Goal: Navigation & Orientation: Find specific page/section

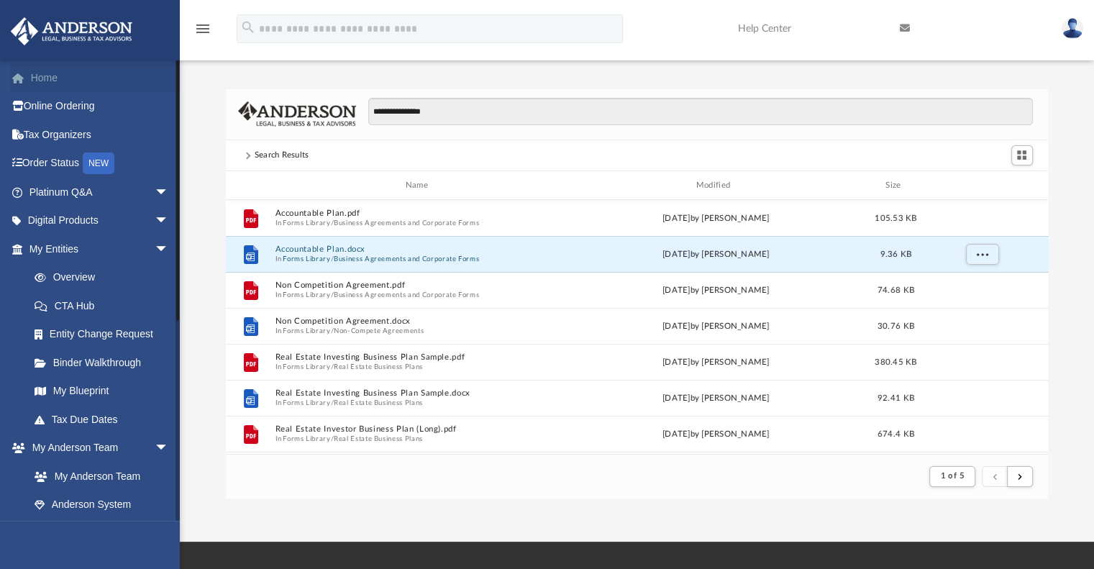
scroll to position [271, 811]
click at [74, 78] on link "Home" at bounding box center [100, 77] width 181 height 29
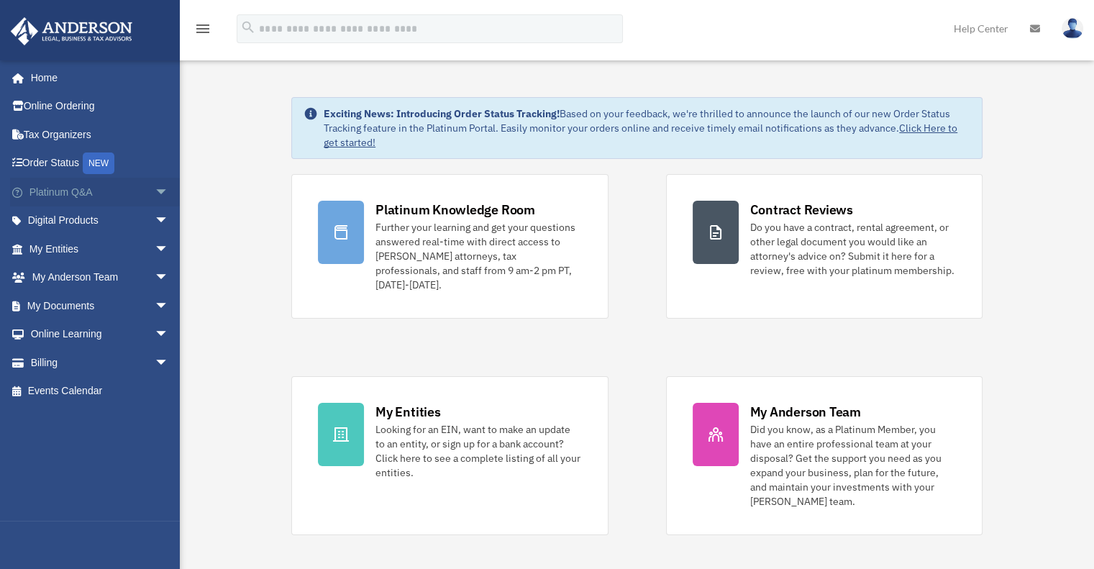
click at [155, 189] on span "arrow_drop_down" at bounding box center [169, 192] width 29 height 29
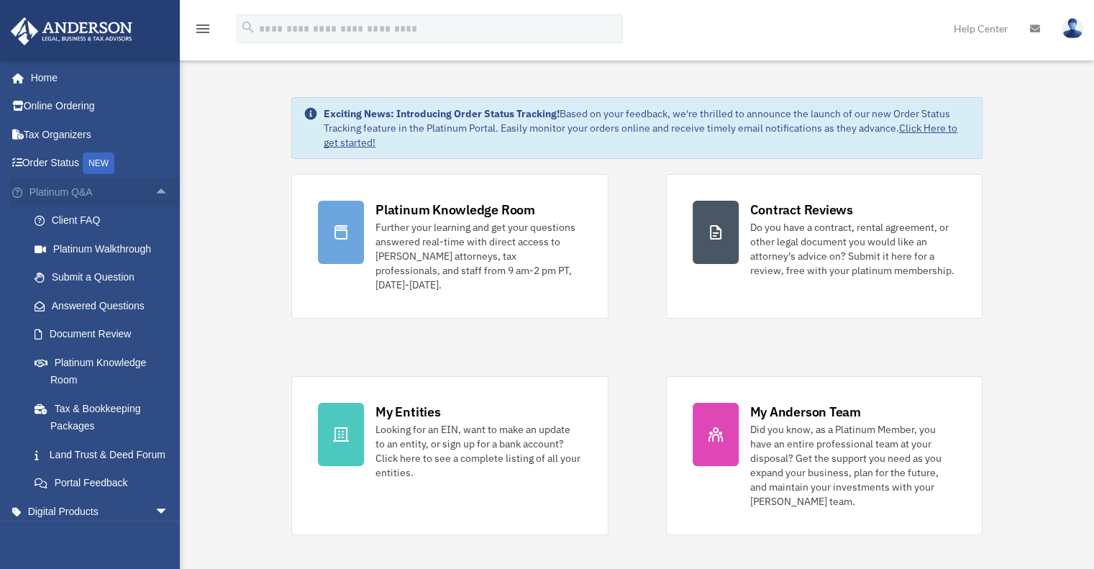
click at [155, 189] on span "arrow_drop_up" at bounding box center [169, 192] width 29 height 29
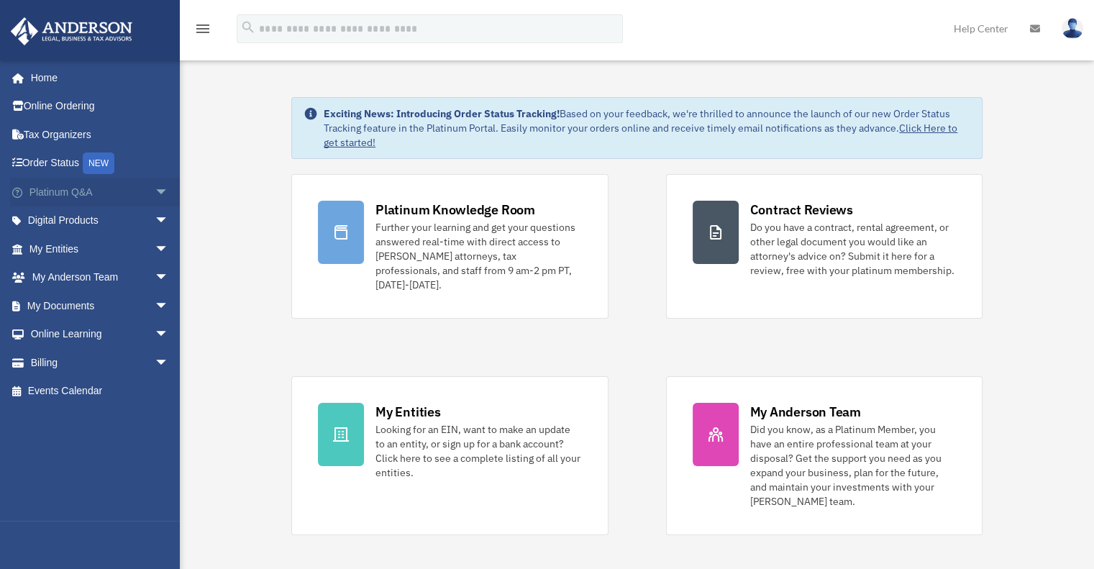
click at [155, 189] on span "arrow_drop_down" at bounding box center [169, 192] width 29 height 29
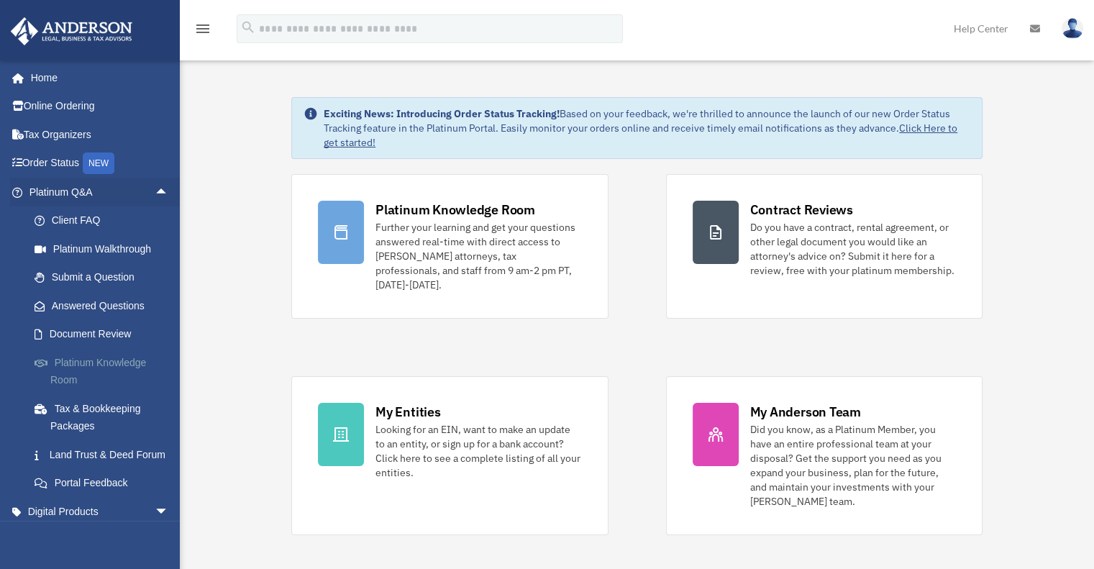
click at [99, 370] on link "Platinum Knowledge Room" at bounding box center [105, 371] width 170 height 46
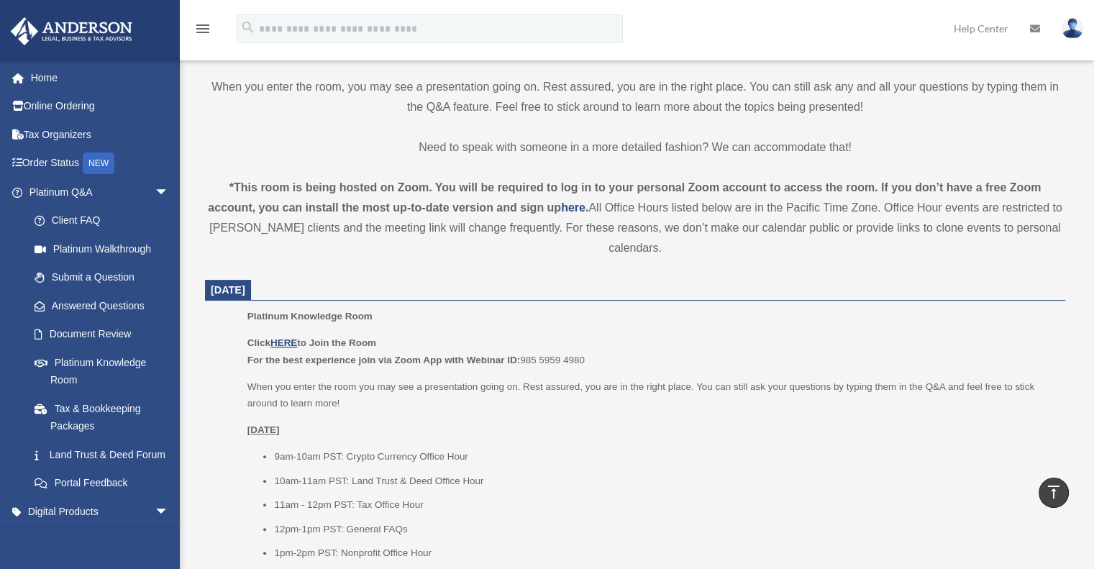
scroll to position [504, 0]
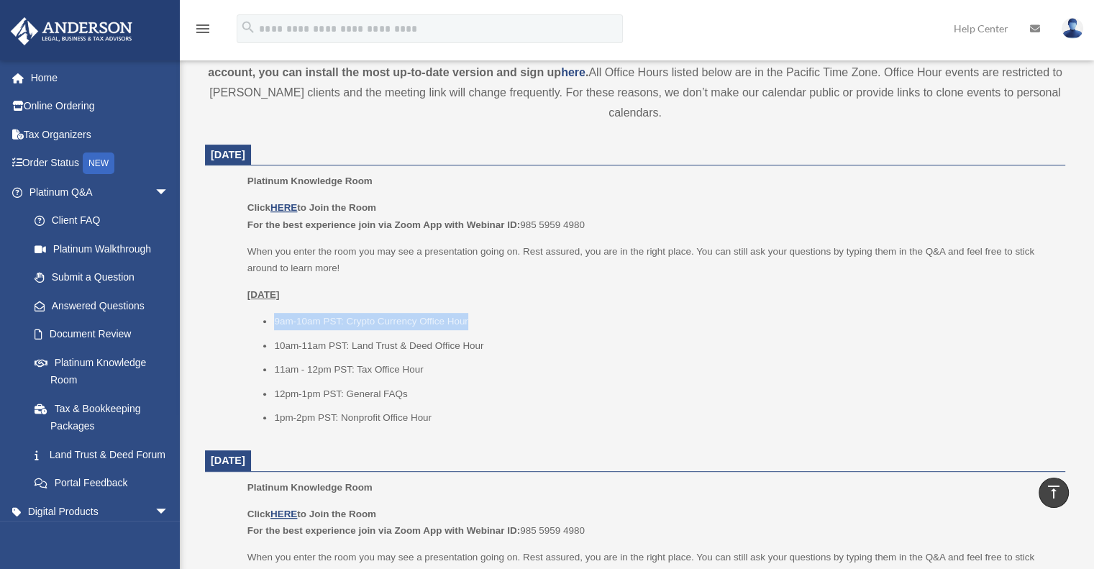
drag, startPoint x: 276, startPoint y: 322, endPoint x: 473, endPoint y: 324, distance: 196.4
click at [473, 324] on li "9am-10am PST: Crypto Currency Office Hour" at bounding box center [664, 321] width 781 height 17
click at [542, 319] on li "9am-10am PST: Crypto Currency Office Hour" at bounding box center [664, 321] width 781 height 17
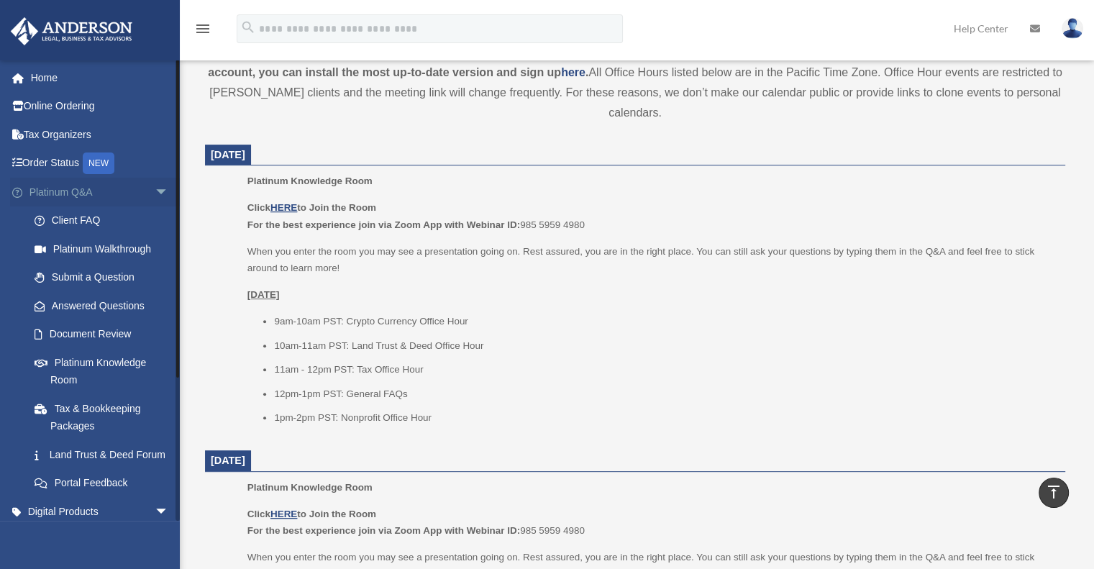
click at [155, 189] on span "arrow_drop_down" at bounding box center [169, 192] width 29 height 29
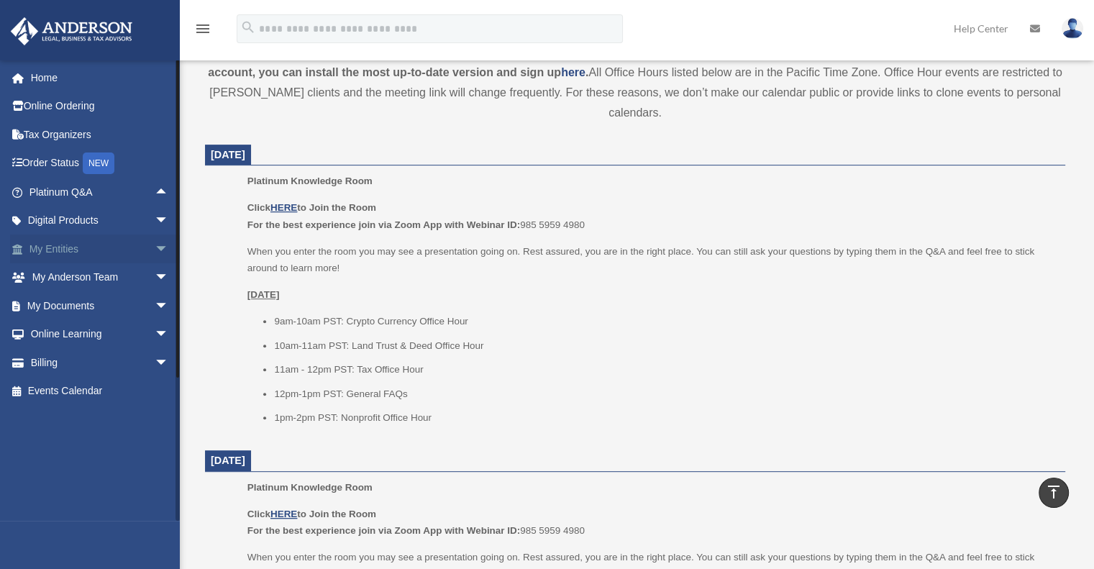
click at [155, 253] on span "arrow_drop_down" at bounding box center [169, 248] width 29 height 29
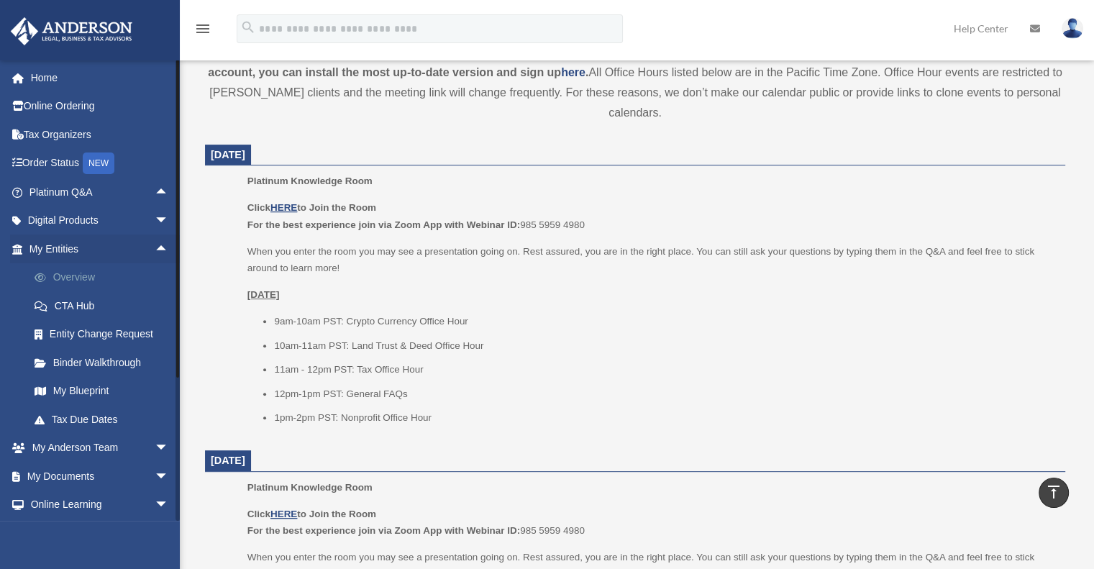
click at [101, 278] on link "Overview" at bounding box center [105, 277] width 170 height 29
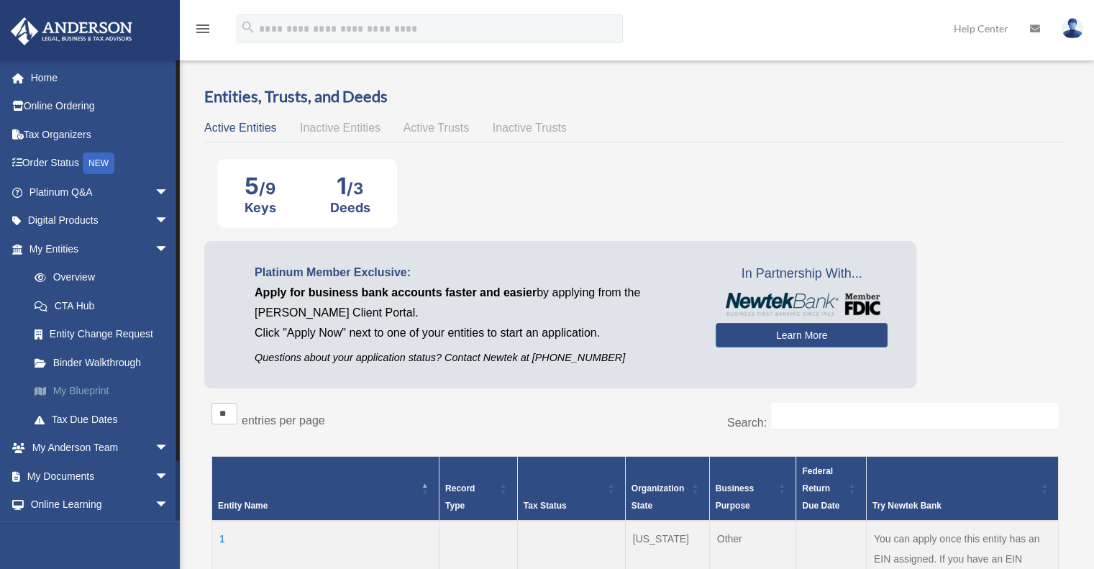
click at [105, 383] on link "My Blueprint" at bounding box center [105, 391] width 170 height 29
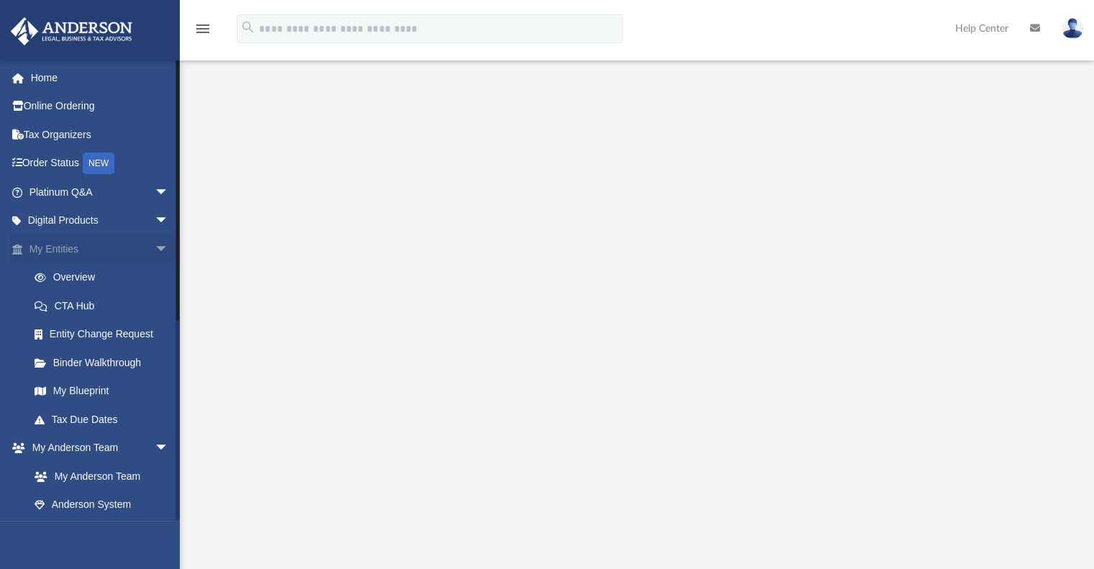
click at [155, 244] on span "arrow_drop_down" at bounding box center [169, 248] width 29 height 29
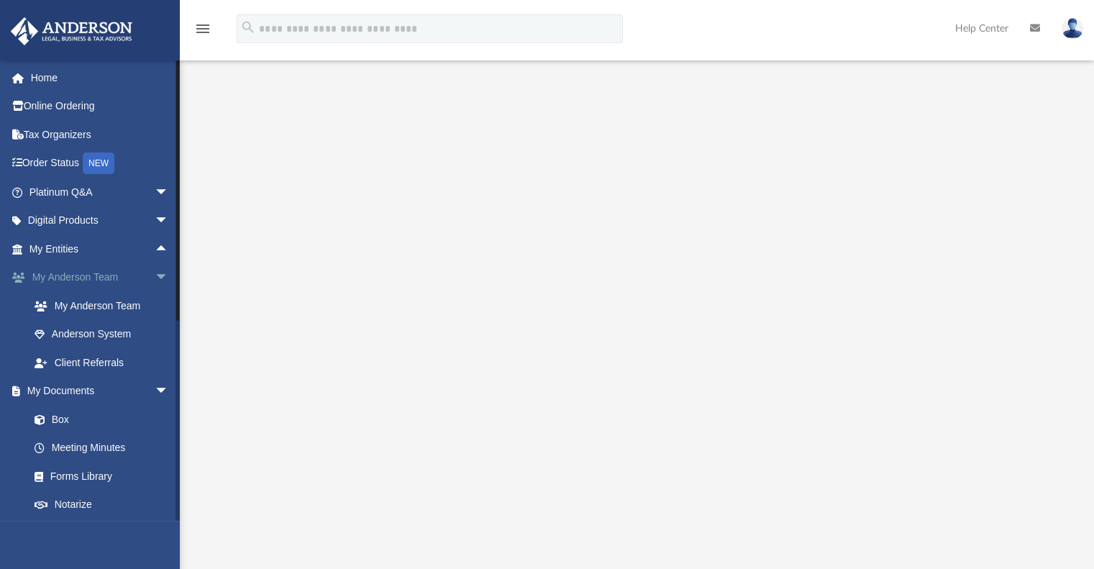
click at [155, 270] on span "arrow_drop_down" at bounding box center [169, 277] width 29 height 29
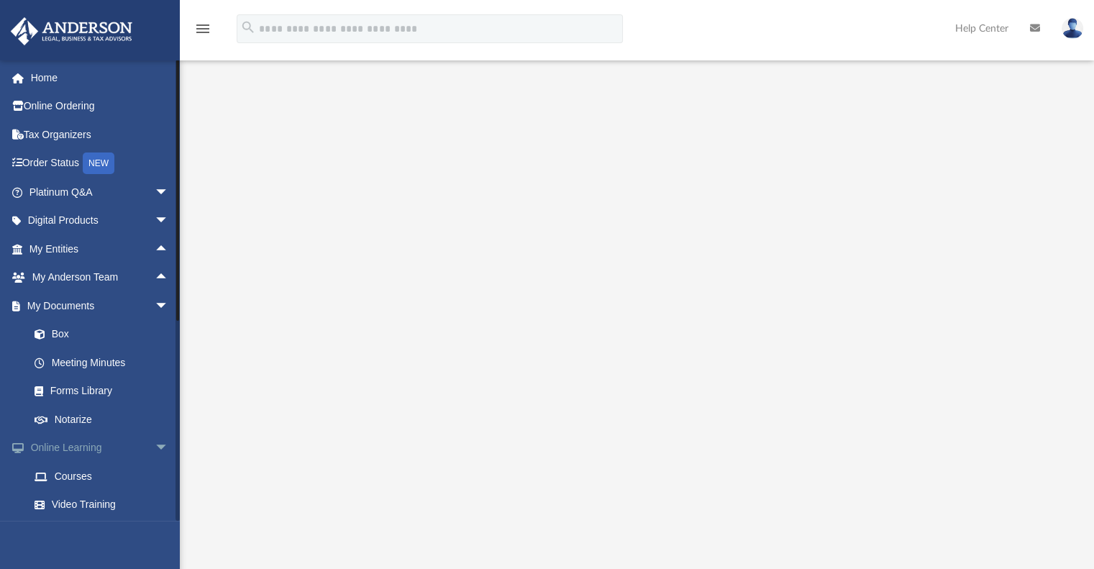
click at [155, 453] on span "arrow_drop_down" at bounding box center [169, 448] width 29 height 29
click at [109, 365] on link "Meeting Minutes" at bounding box center [105, 362] width 170 height 29
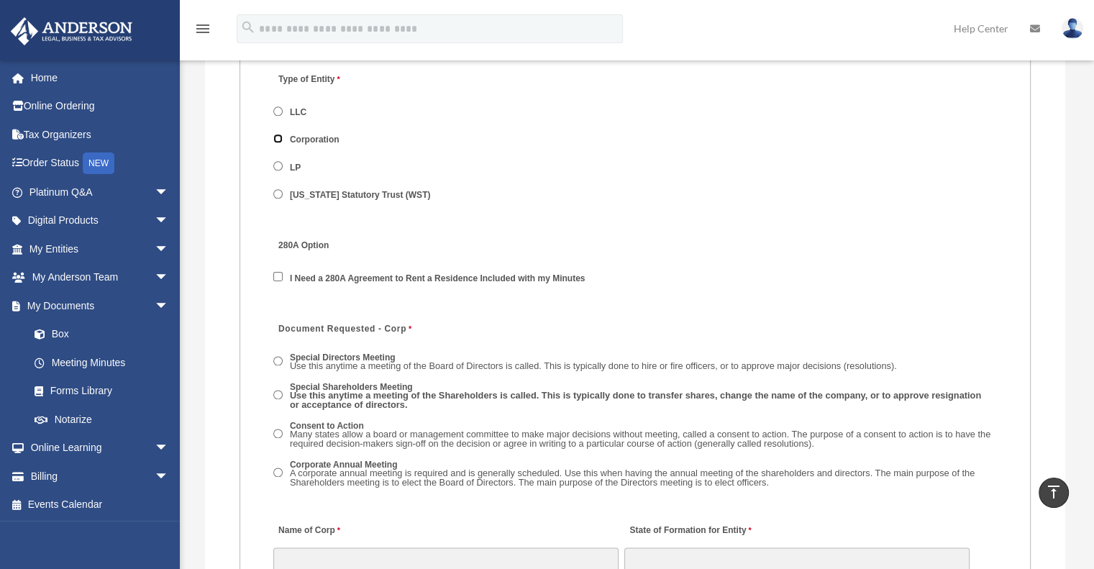
scroll to position [1870, 0]
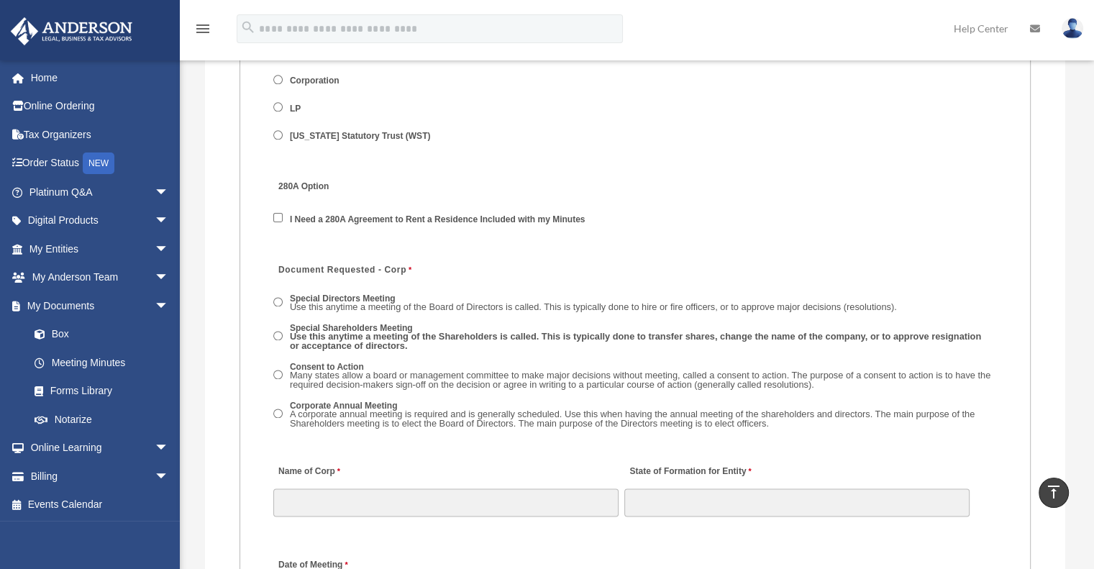
click at [272, 212] on div "280A Option I Need a 280A Agreement to Rent a Residence Included with my Minutes" at bounding box center [635, 207] width 726 height 75
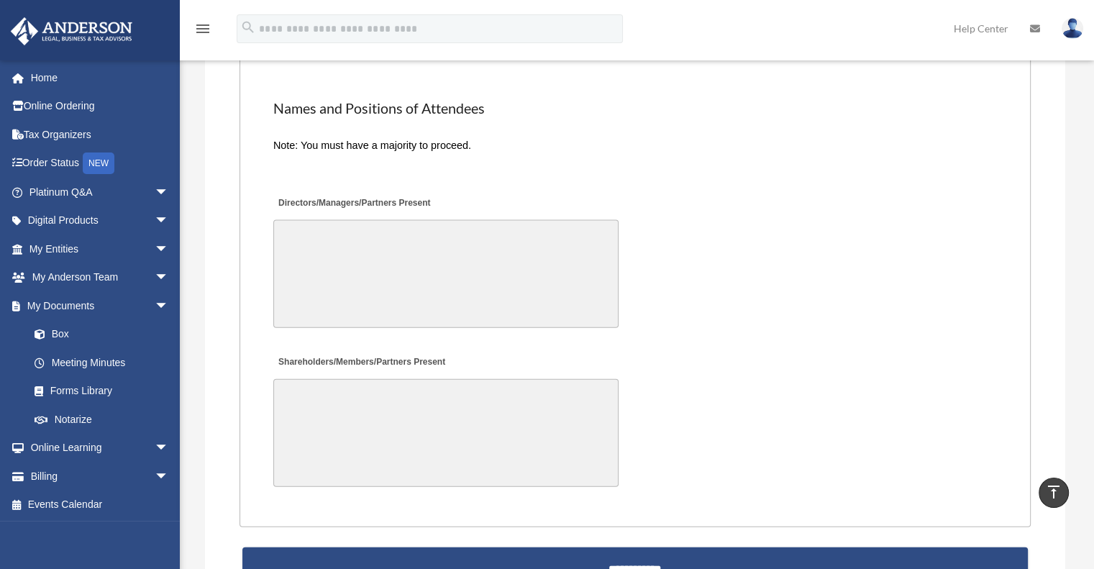
scroll to position [3237, 0]
